Goal: Communication & Community: Answer question/provide support

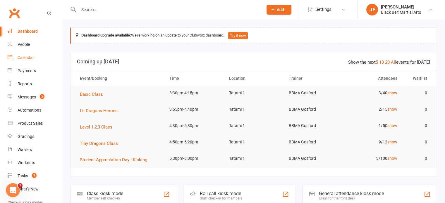
click at [25, 55] on div "Calendar" at bounding box center [26, 57] width 16 height 5
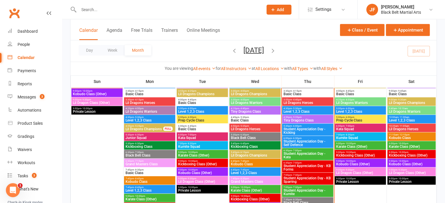
scroll to position [419, 0]
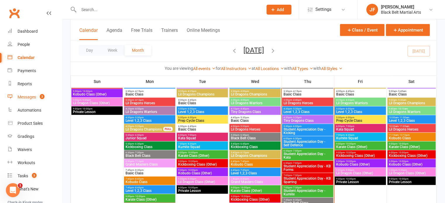
click at [23, 102] on link "Messages 3" at bounding box center [35, 97] width 54 height 13
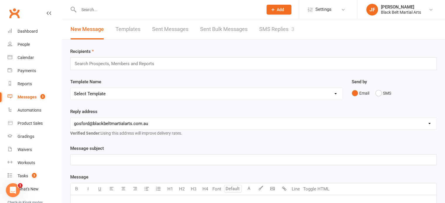
click at [259, 29] on link "SMS Replies 3" at bounding box center [276, 29] width 35 height 20
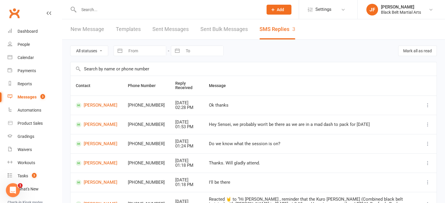
scroll to position [128, 0]
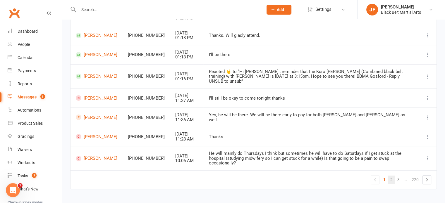
click at [393, 176] on link "2" at bounding box center [391, 180] width 7 height 8
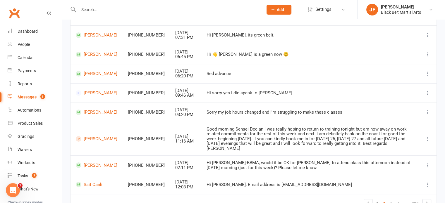
scroll to position [123, 0]
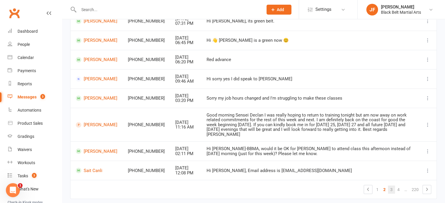
click at [391, 186] on link "3" at bounding box center [391, 190] width 7 height 8
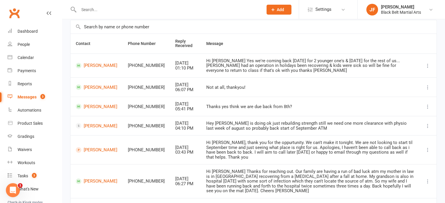
scroll to position [42, 0]
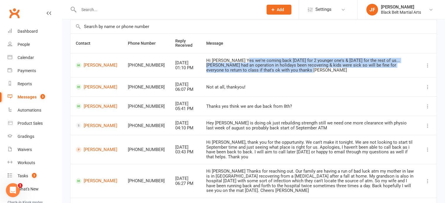
drag, startPoint x: 256, startPoint y: 71, endPoint x: 229, endPoint y: 59, distance: 28.8
click at [229, 59] on div "Hi Martin Yes we're coming back next Wednesday for 2 younger one's & Thursday f…" at bounding box center [310, 65] width 208 height 15
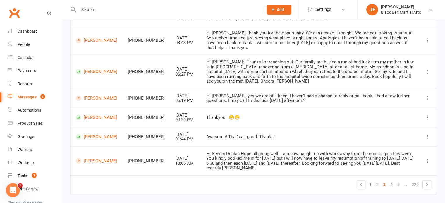
scroll to position [157, 0]
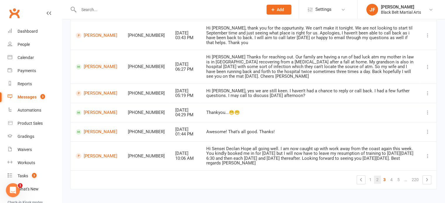
click at [378, 176] on link "2" at bounding box center [377, 180] width 7 height 8
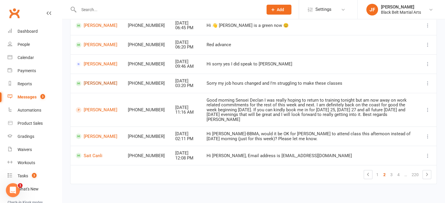
scroll to position [138, 0]
click at [377, 171] on link "1" at bounding box center [377, 175] width 7 height 8
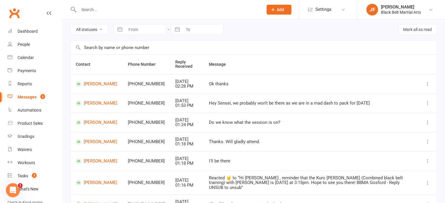
scroll to position [21, 0]
click at [25, 30] on div "Dashboard" at bounding box center [28, 31] width 20 height 5
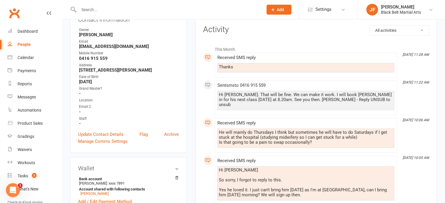
scroll to position [60, 0]
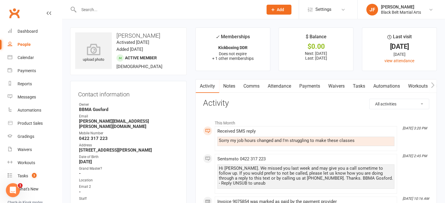
click at [245, 85] on link "Comms" at bounding box center [251, 86] width 24 height 13
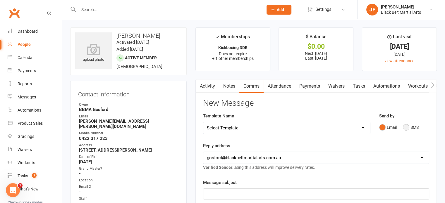
click at [409, 125] on button "SMS" at bounding box center [411, 127] width 16 height 11
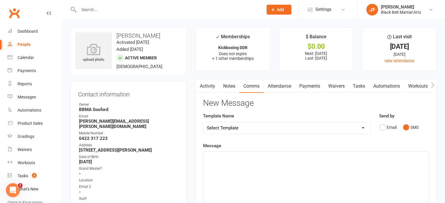
click at [260, 157] on p "﻿" at bounding box center [316, 157] width 219 height 7
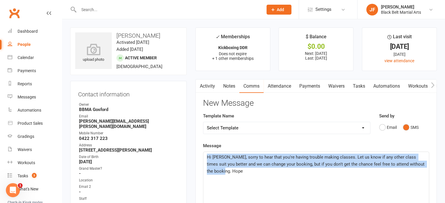
drag, startPoint x: 229, startPoint y: 175, endPoint x: 190, endPoint y: 150, distance: 46.5
copy span "Hi [PERSON_NAME], sorry to hear that you're having trouble making classes. Let …"
click at [206, 85] on link "Activity" at bounding box center [207, 86] width 23 height 13
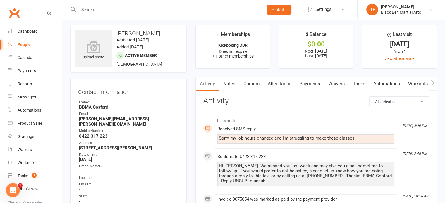
scroll to position [2, 0]
click at [249, 88] on link "Comms" at bounding box center [251, 83] width 24 height 13
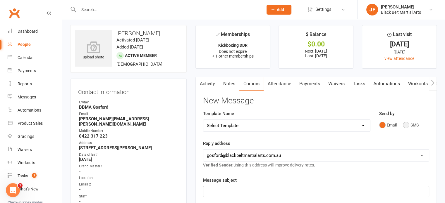
click at [410, 126] on button "SMS" at bounding box center [411, 125] width 16 height 11
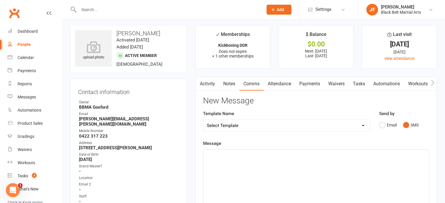
click at [354, 164] on div "﻿" at bounding box center [316, 194] width 226 height 88
paste div
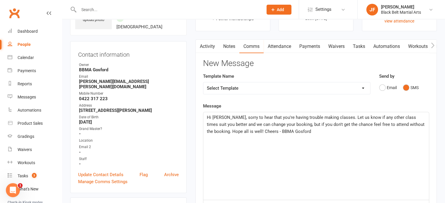
scroll to position [40, 0]
drag, startPoint x: 228, startPoint y: 105, endPoint x: 201, endPoint y: 105, distance: 27.5
click at [201, 105] on div "Activity Notes Comms Attendance Payments Waivers Tasks Automations Workouts Gra…" at bounding box center [317, 186] width 242 height 293
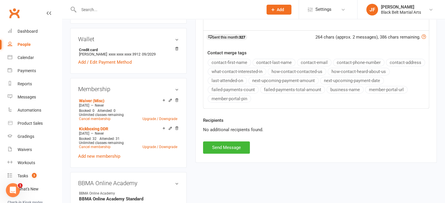
scroll to position [214, 0]
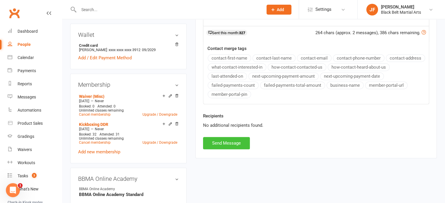
click at [225, 139] on button "Send Message" at bounding box center [226, 143] width 47 height 12
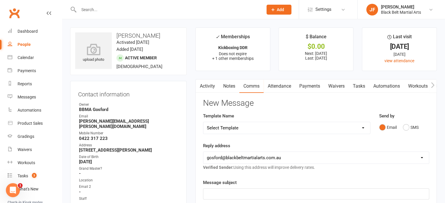
scroll to position [0, 0]
click at [209, 87] on link "Activity" at bounding box center [207, 86] width 23 height 13
